Goal: Navigation & Orientation: Find specific page/section

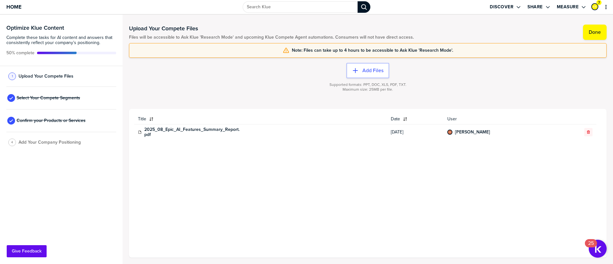
click at [415, 52] on span "Note: Files can take up to 4 hours to be accessible to Ask Klue 'Research Mode'." at bounding box center [372, 50] width 161 height 5
click at [519, 82] on div "Supported formats: PPT, DOC, XLS, PDF, TXT. Maximum size: 25MB per file." at bounding box center [367, 91] width 477 height 26
click at [602, 29] on button "Done" at bounding box center [595, 32] width 24 height 15
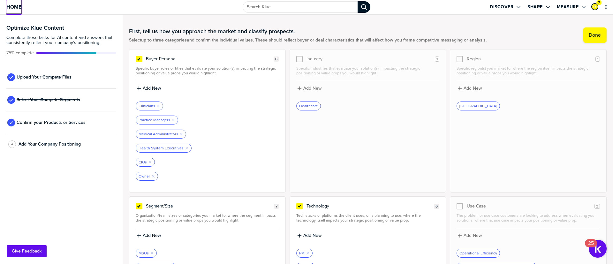
click at [17, 10] on link "Home" at bounding box center [13, 7] width 15 height 14
